Goal: Task Accomplishment & Management: Manage account settings

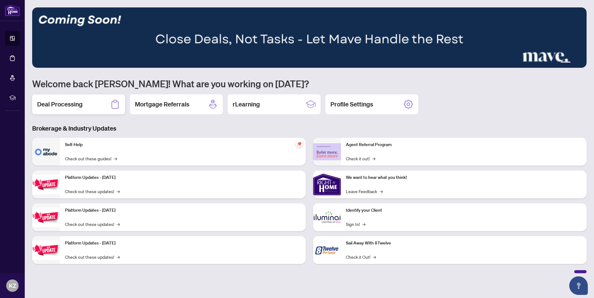
click at [56, 105] on h2 "Deal Processing" at bounding box center [59, 104] width 45 height 9
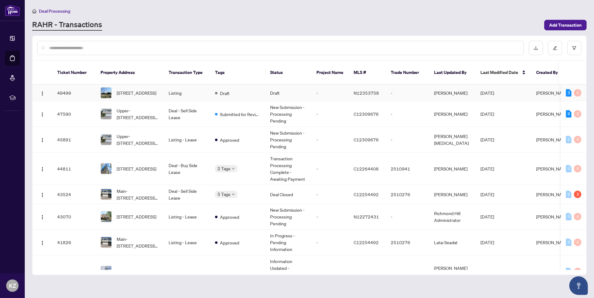
click at [80, 87] on td "49499" at bounding box center [73, 93] width 43 height 16
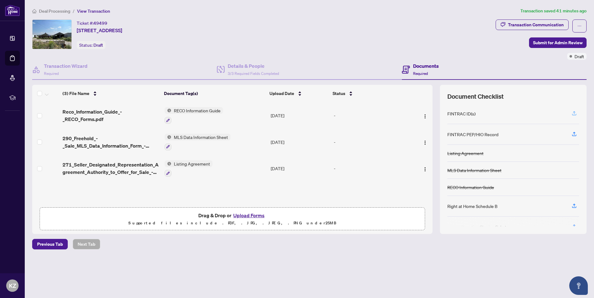
click at [574, 113] on icon "button" at bounding box center [574, 112] width 2 height 3
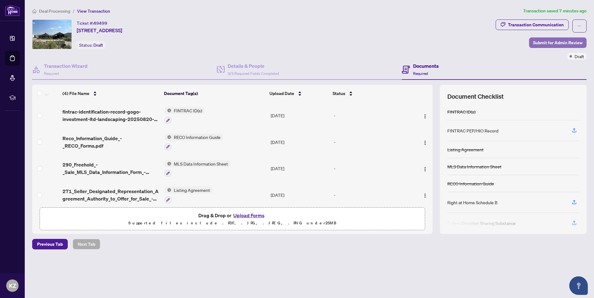
click at [550, 41] on span "Submit for Admin Review" at bounding box center [558, 43] width 50 height 10
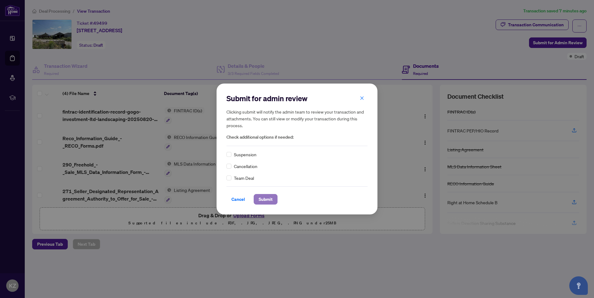
click at [265, 199] on span "Submit" at bounding box center [266, 199] width 14 height 10
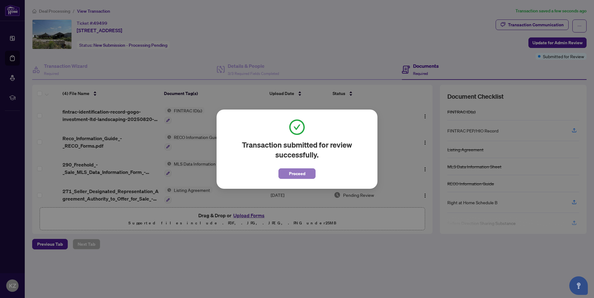
click at [297, 175] on span "Proceed" at bounding box center [297, 174] width 16 height 10
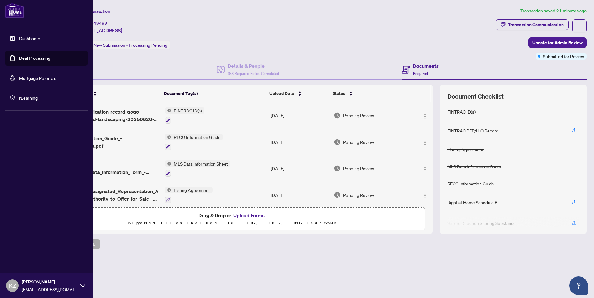
click at [30, 60] on link "Deal Processing" at bounding box center [34, 58] width 31 height 6
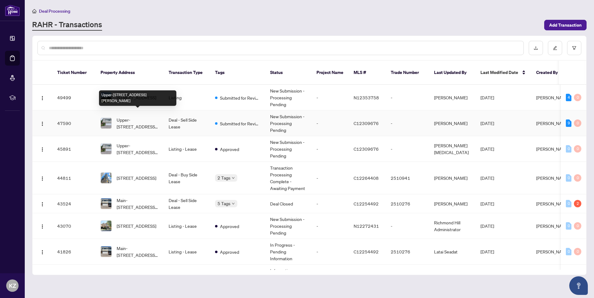
click at [134, 119] on span "Upper-[STREET_ADDRESS][PERSON_NAME]" at bounding box center [138, 123] width 42 height 14
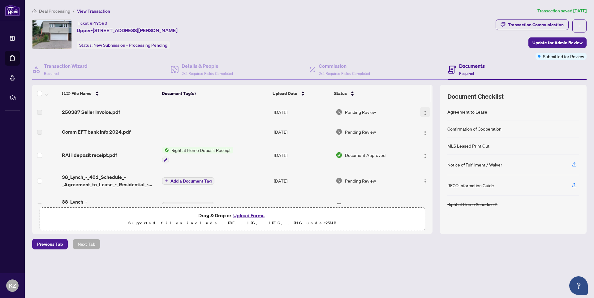
click at [424, 113] on img "button" at bounding box center [425, 112] width 5 height 5
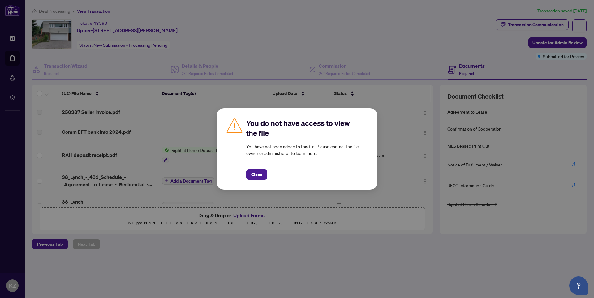
click at [260, 174] on span "Close" at bounding box center [256, 175] width 11 height 10
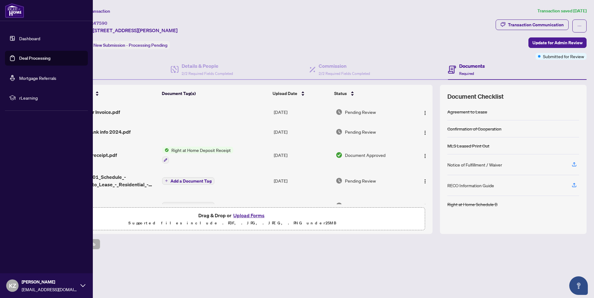
click at [31, 58] on link "Deal Processing" at bounding box center [34, 58] width 31 height 6
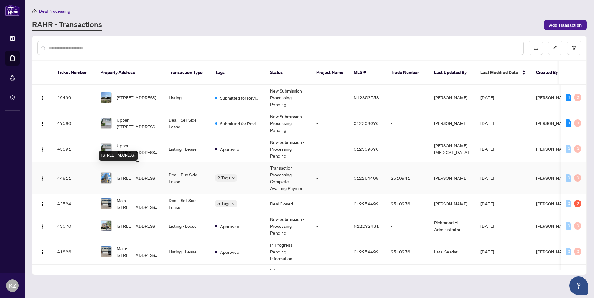
click at [130, 175] on span "[STREET_ADDRESS]" at bounding box center [137, 178] width 40 height 7
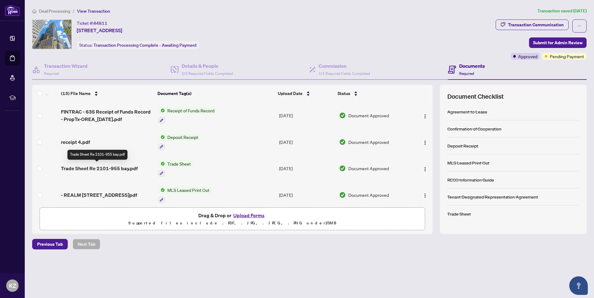
click at [90, 167] on span "Trade Sheet Re 2101-955 bay.pdf" at bounding box center [99, 168] width 77 height 7
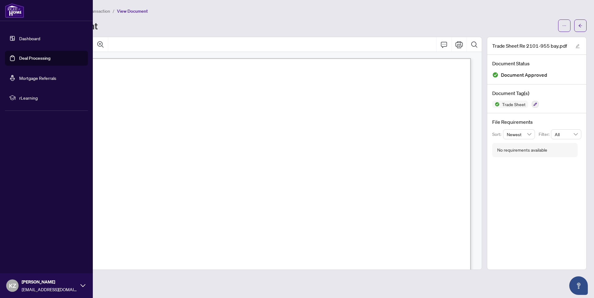
click at [31, 41] on link "Dashboard" at bounding box center [29, 39] width 21 height 6
